Goal: Navigation & Orientation: Find specific page/section

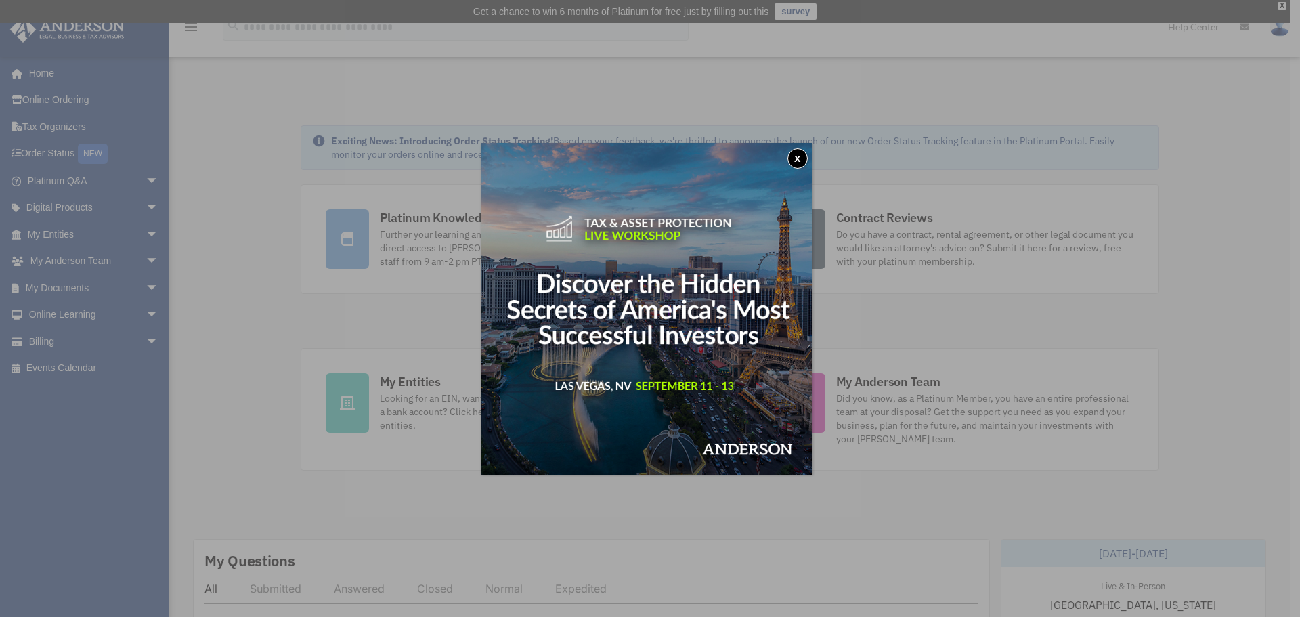
click at [805, 156] on button "x" at bounding box center [798, 158] width 20 height 20
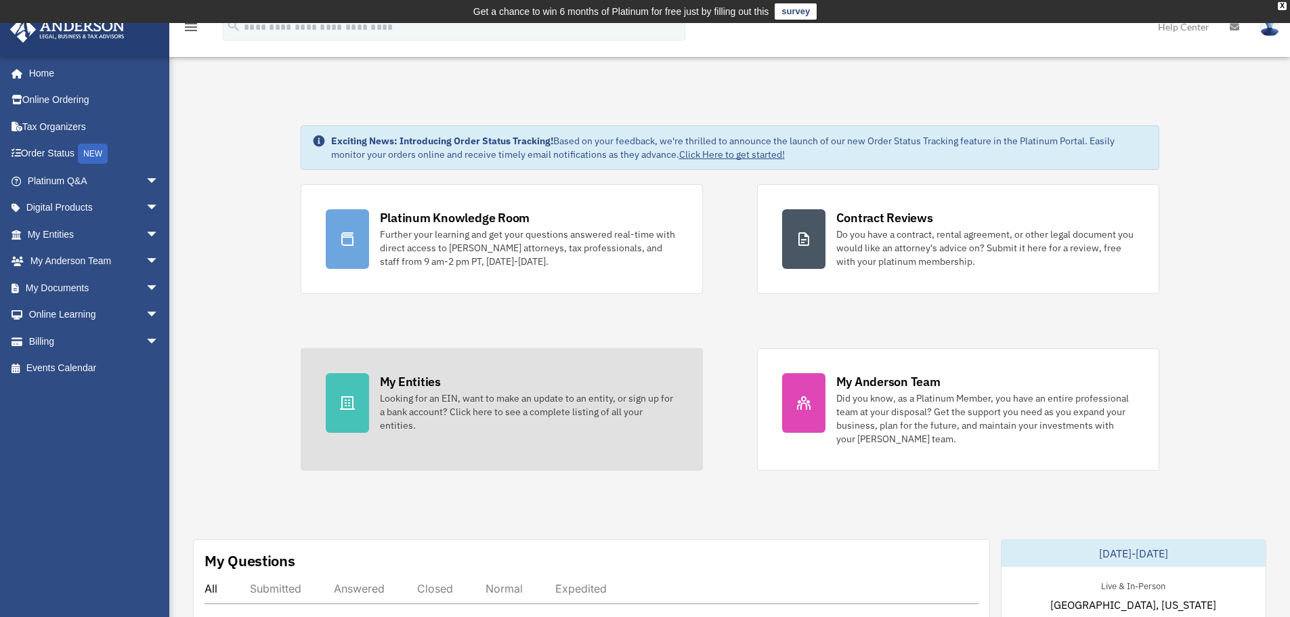
click at [504, 393] on div "Looking for an EIN, want to make an update to an entity, or sign up for a bank …" at bounding box center [529, 411] width 298 height 41
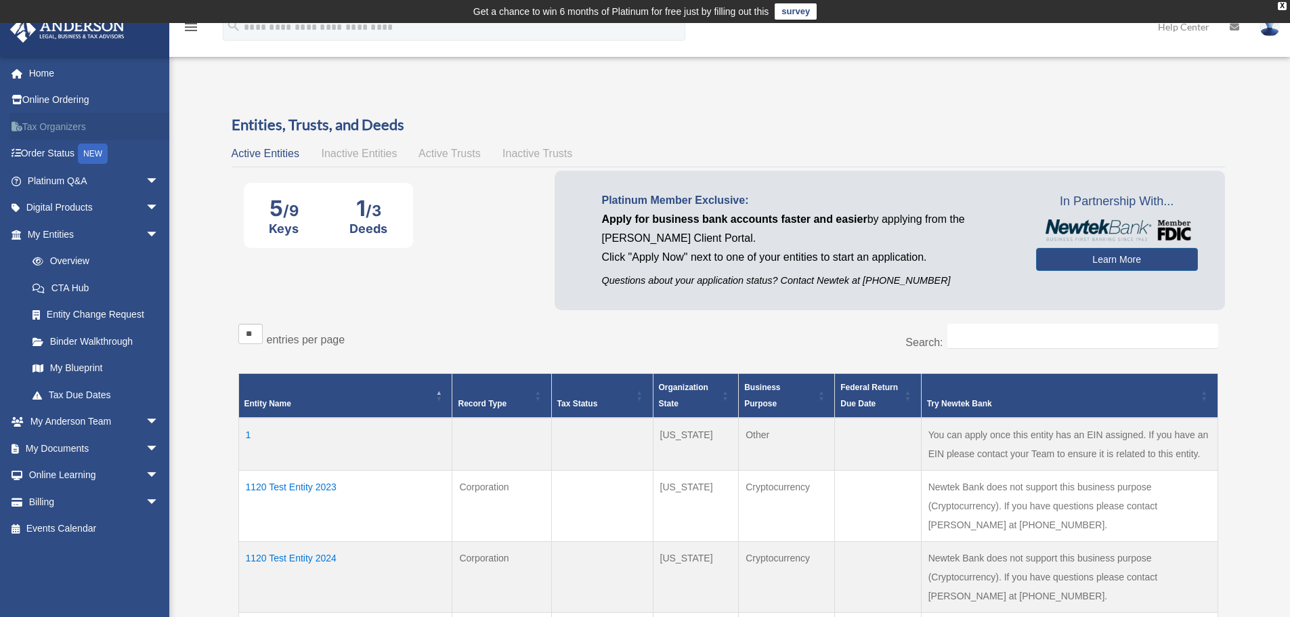
drag, startPoint x: 47, startPoint y: 70, endPoint x: 132, endPoint y: 134, distance: 105.9
click at [47, 71] on link "Home" at bounding box center [94, 73] width 170 height 27
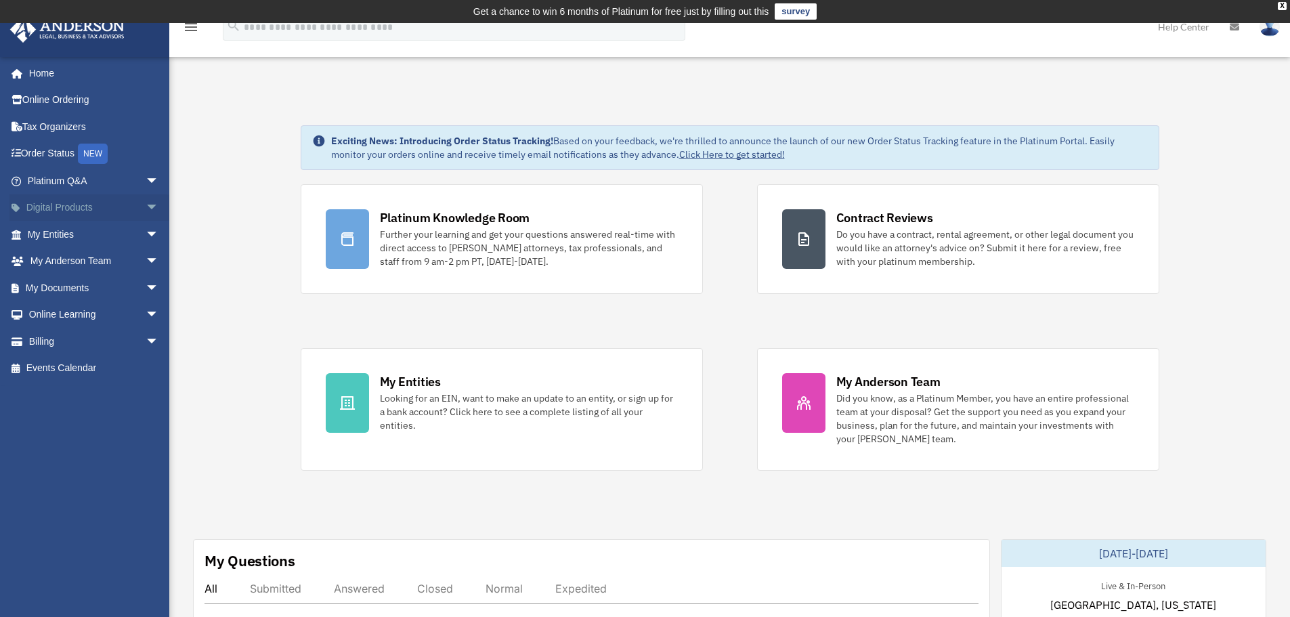
click at [146, 211] on span "arrow_drop_down" at bounding box center [159, 208] width 27 height 28
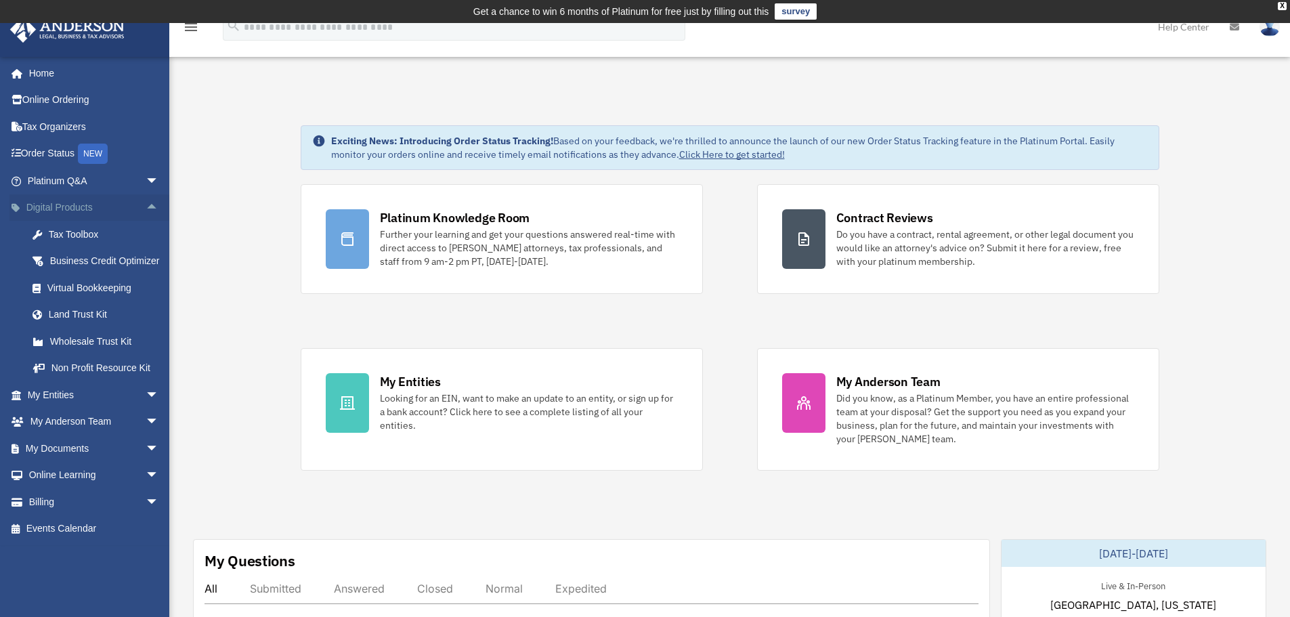
click at [146, 211] on span "arrow_drop_up" at bounding box center [159, 208] width 27 height 28
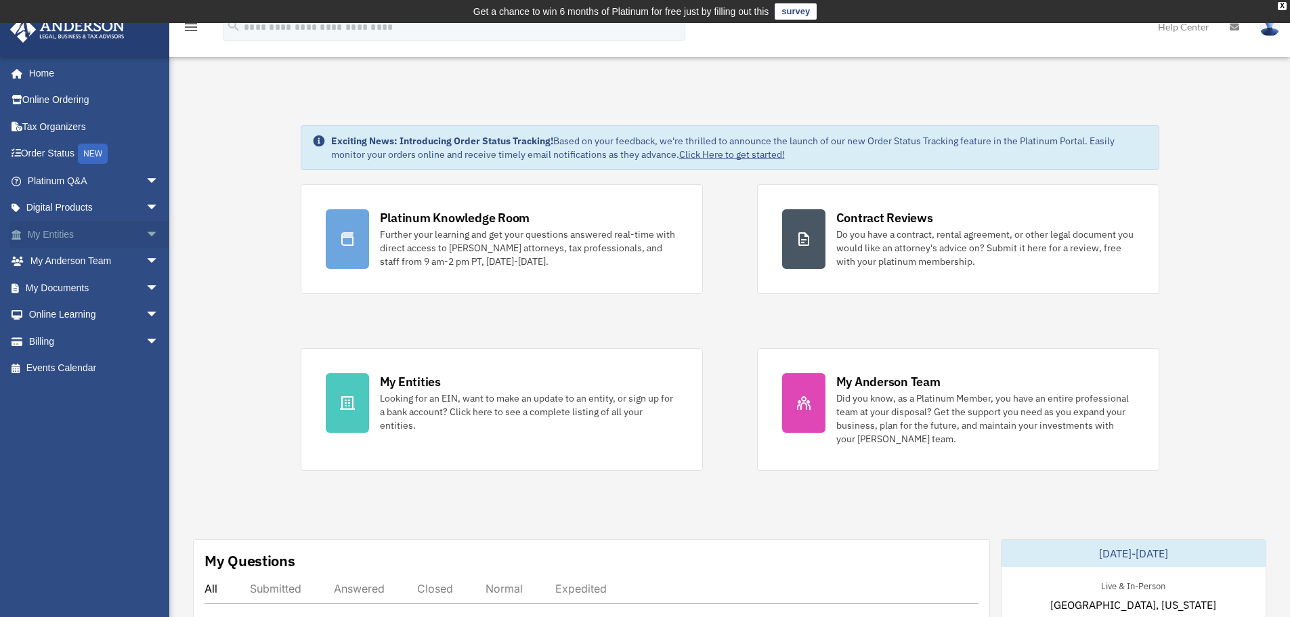
click at [146, 238] on span "arrow_drop_down" at bounding box center [159, 235] width 27 height 28
